Goal: Information Seeking & Learning: Learn about a topic

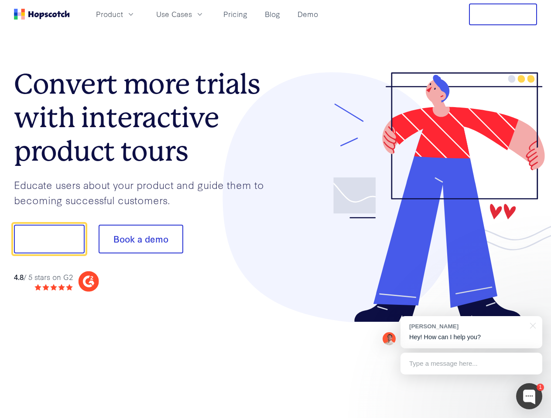
click at [275, 209] on div at bounding box center [406, 197] width 262 height 251
click at [123, 14] on span "Product" at bounding box center [109, 14] width 27 height 11
click at [192, 14] on span "Use Cases" at bounding box center [174, 14] width 36 height 11
click at [503, 14] on button "Free Trial" at bounding box center [503, 14] width 68 height 22
click at [49, 239] on button "Show me!" at bounding box center [49, 239] width 71 height 29
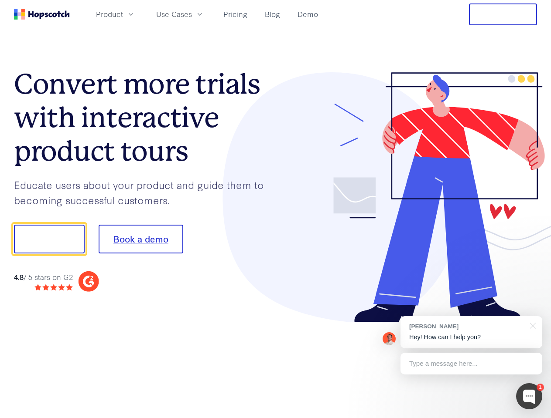
click at [140, 239] on button "Book a demo" at bounding box center [141, 239] width 85 height 29
click at [529, 397] on div at bounding box center [529, 397] width 26 height 26
click at [471, 333] on div "[PERSON_NAME] Hey! How can I help you?" at bounding box center [471, 332] width 142 height 32
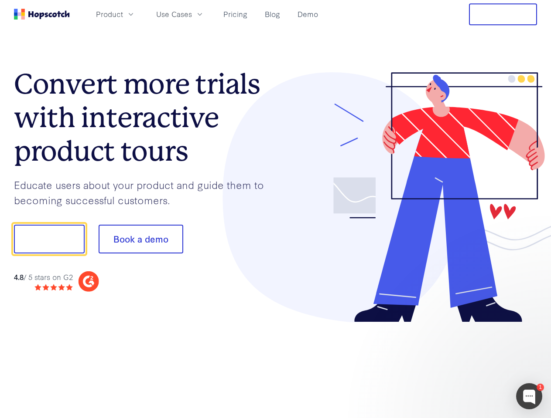
click at [531, 325] on div at bounding box center [459, 297] width 163 height 174
click at [471, 364] on div at bounding box center [459, 297] width 163 height 174
